Goal: Communication & Community: Answer question/provide support

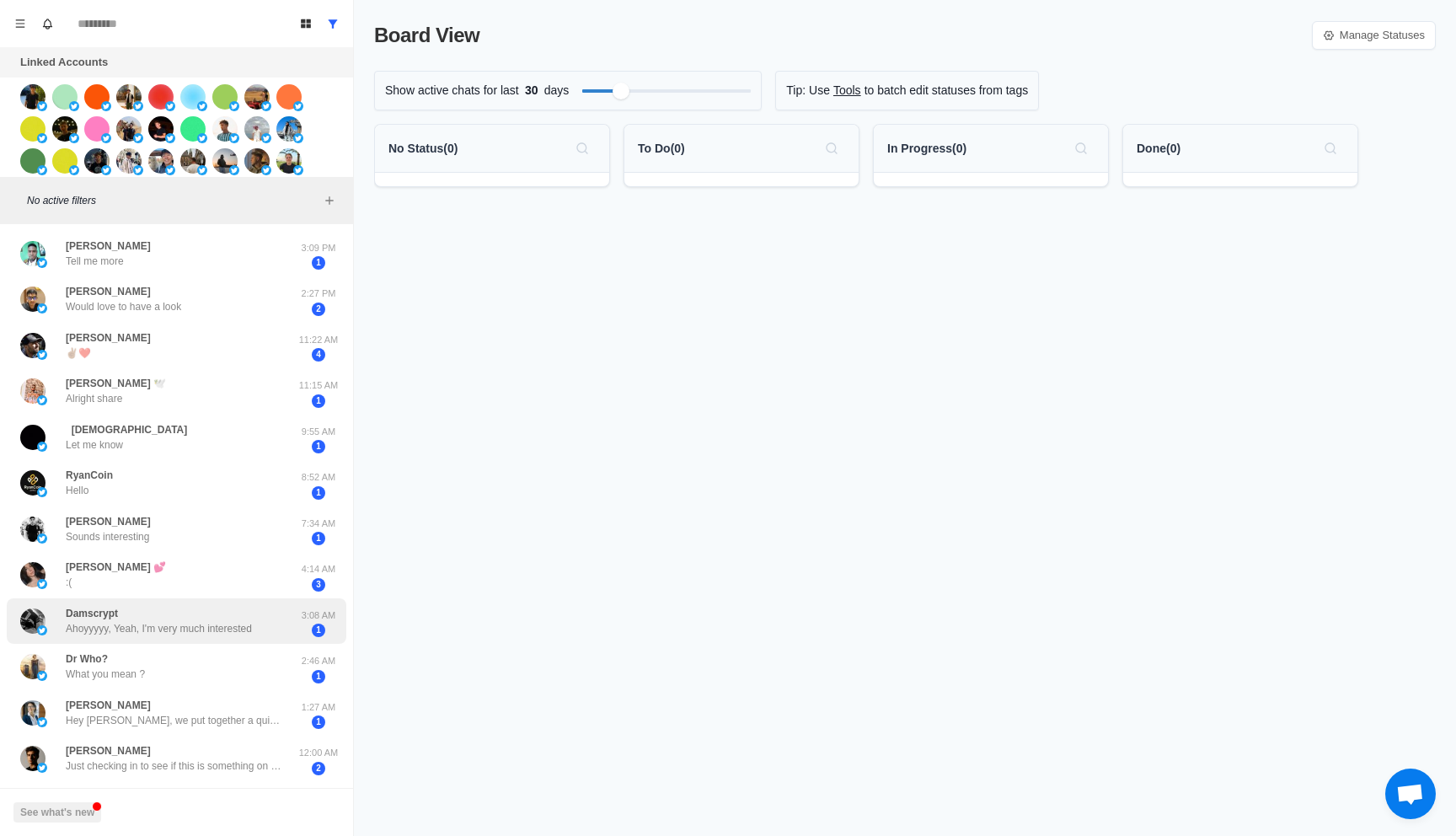
click at [189, 618] on div "Damscrypt Ahoyyyyy, Yeah, I'm very much interested" at bounding box center [159, 621] width 186 height 31
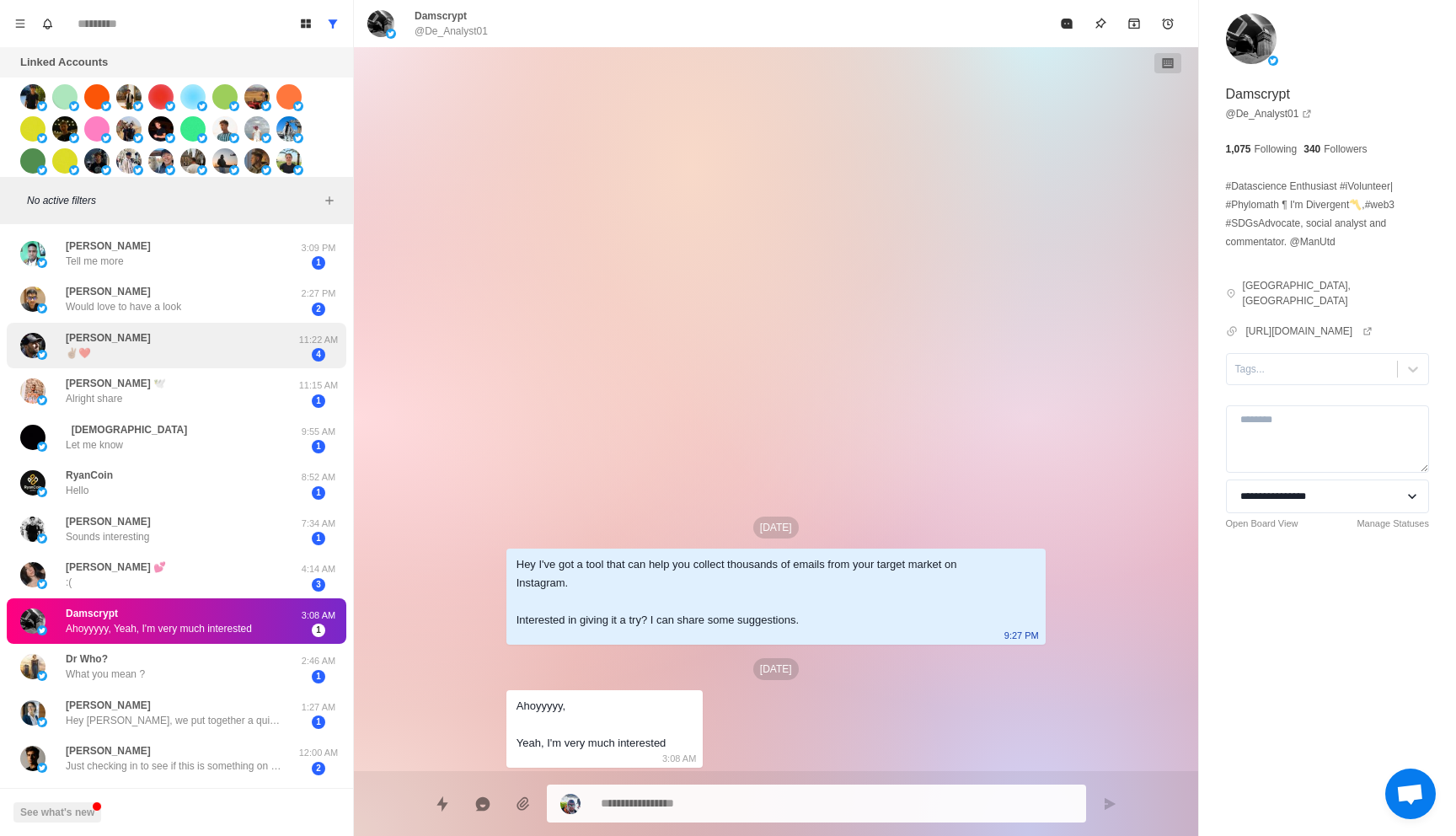
click at [194, 353] on div "Melo Suavé ✌🏽❤️" at bounding box center [158, 346] width 277 height 33
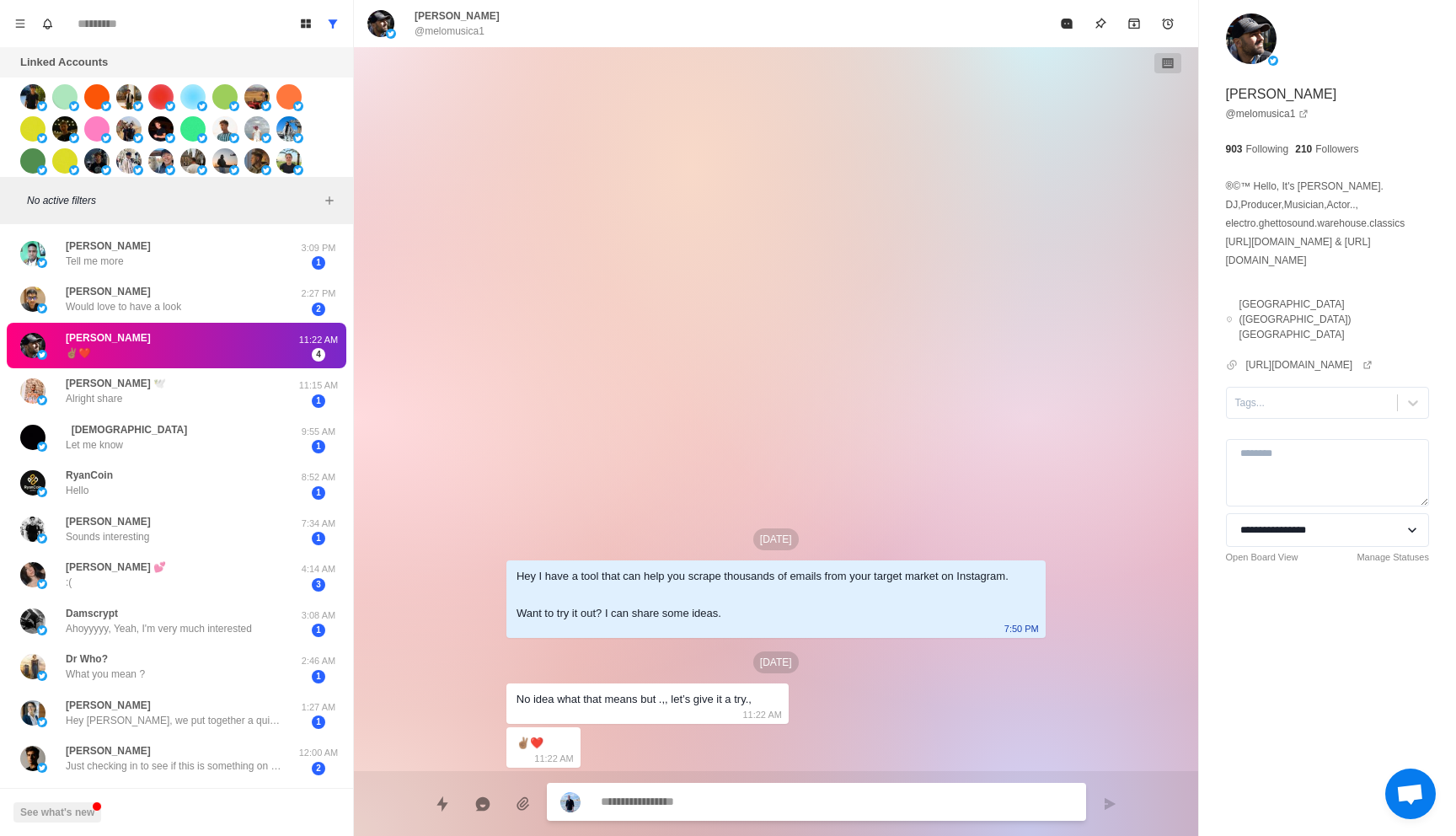
type textarea "*"
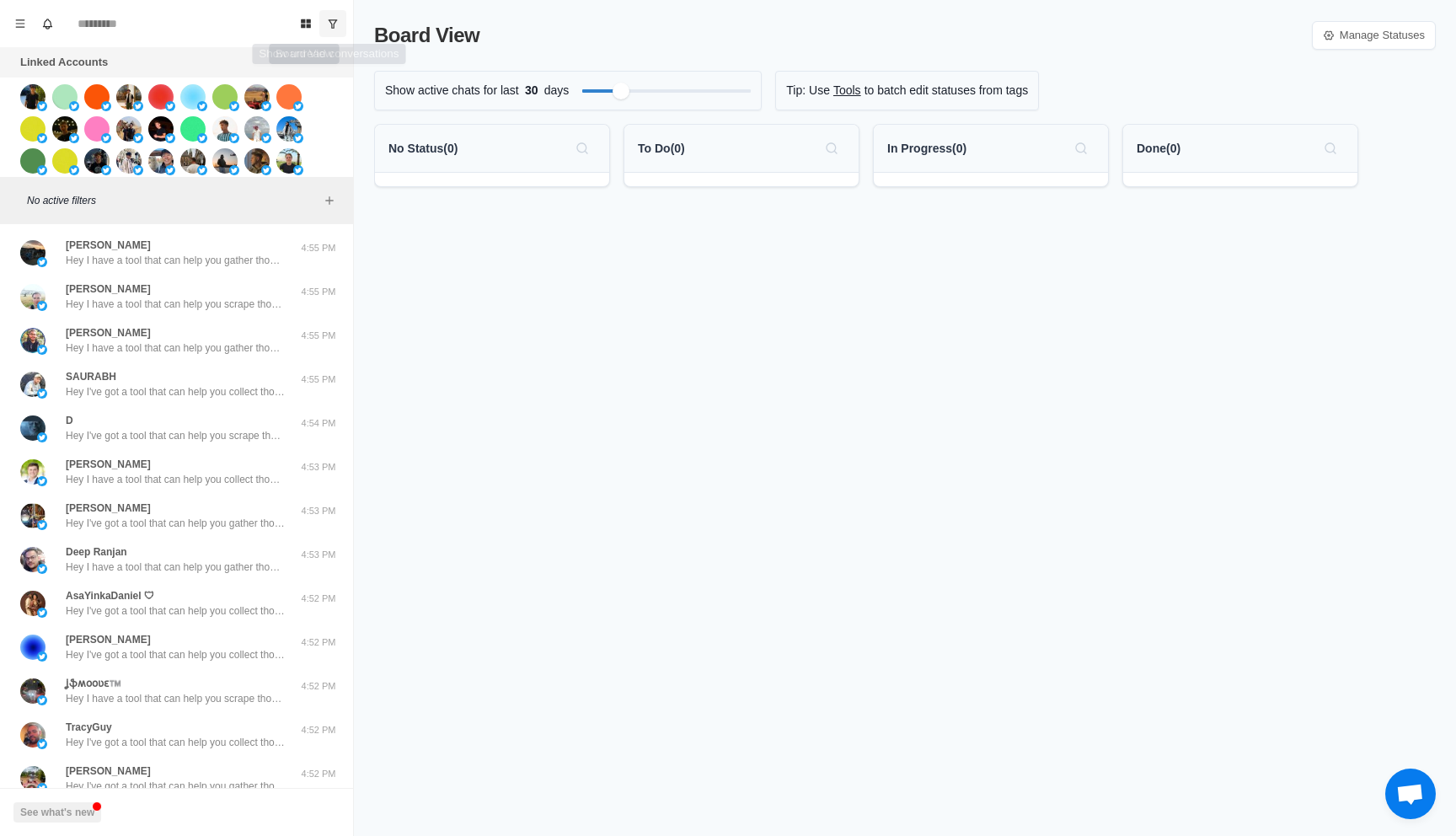
click at [328, 17] on button "Show unread conversations" at bounding box center [333, 24] width 27 height 27
